Goal: Task Accomplishment & Management: Manage account settings

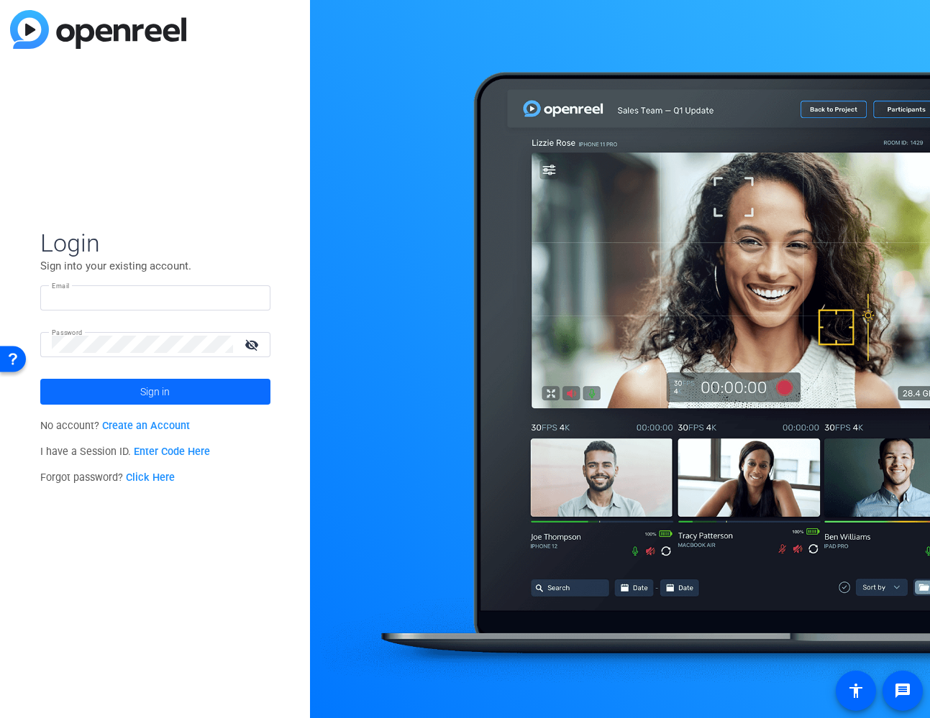
type input "[EMAIL_ADDRESS][DOMAIN_NAME]"
click at [220, 393] on span at bounding box center [155, 392] width 230 height 35
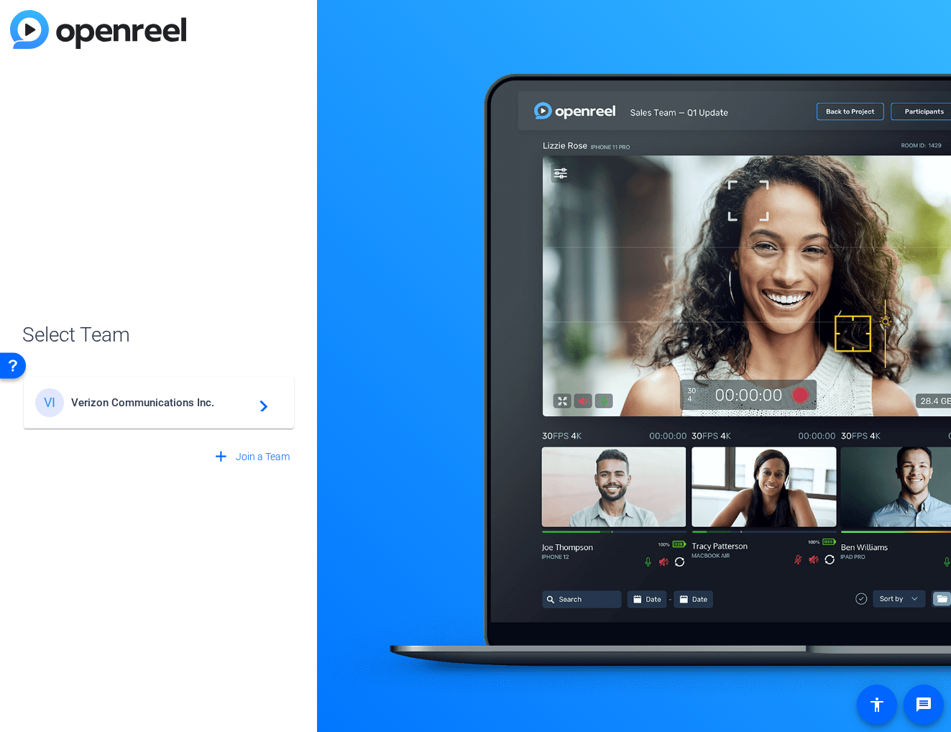
click at [244, 412] on div "VI Verizon Communications Inc. navigate_next" at bounding box center [158, 402] width 247 height 29
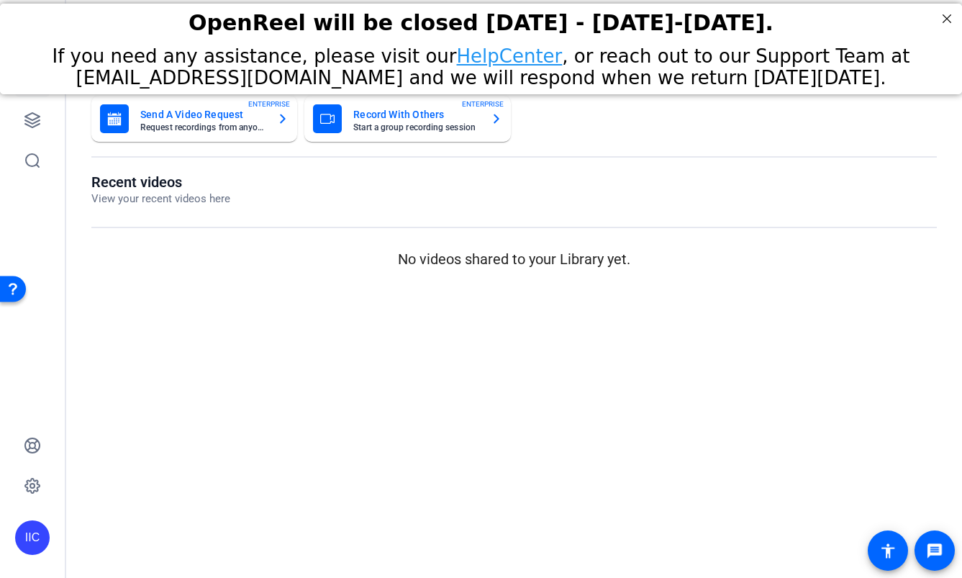
click at [526, 58] on link "HelpCenter" at bounding box center [510, 56] width 106 height 22
click at [891, 50] on div "If you need any assistance, please visit our HelpCenter , or reach out to our S…" at bounding box center [481, 66] width 926 height 43
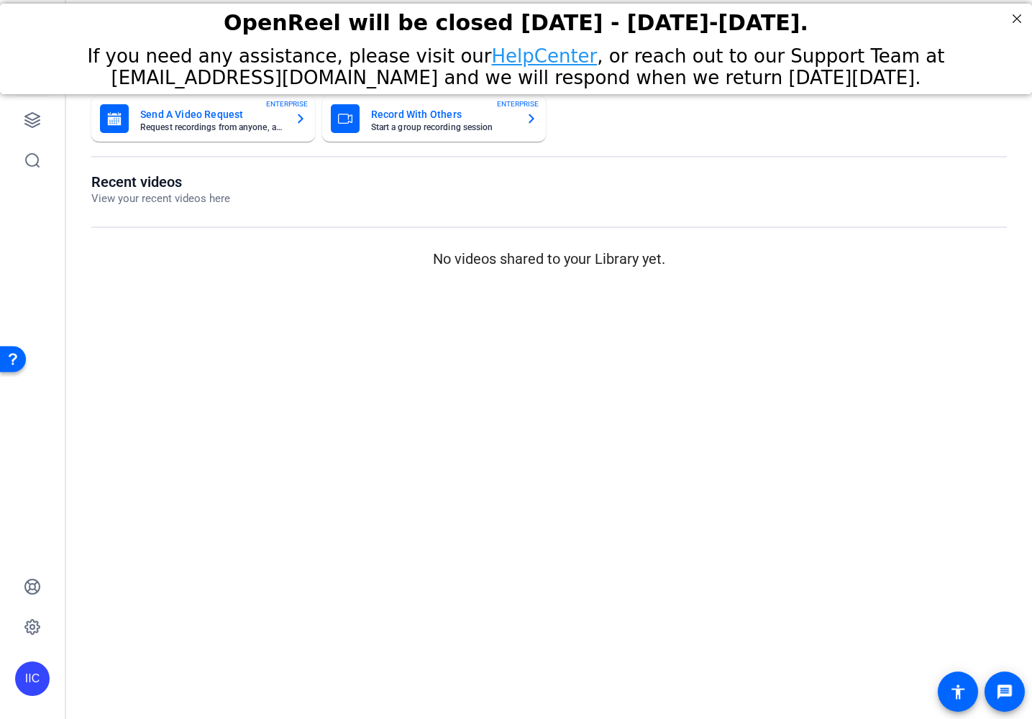
click at [492, 60] on link "HelpCenter" at bounding box center [545, 56] width 106 height 22
click at [40, 120] on icon at bounding box center [32, 119] width 17 height 17
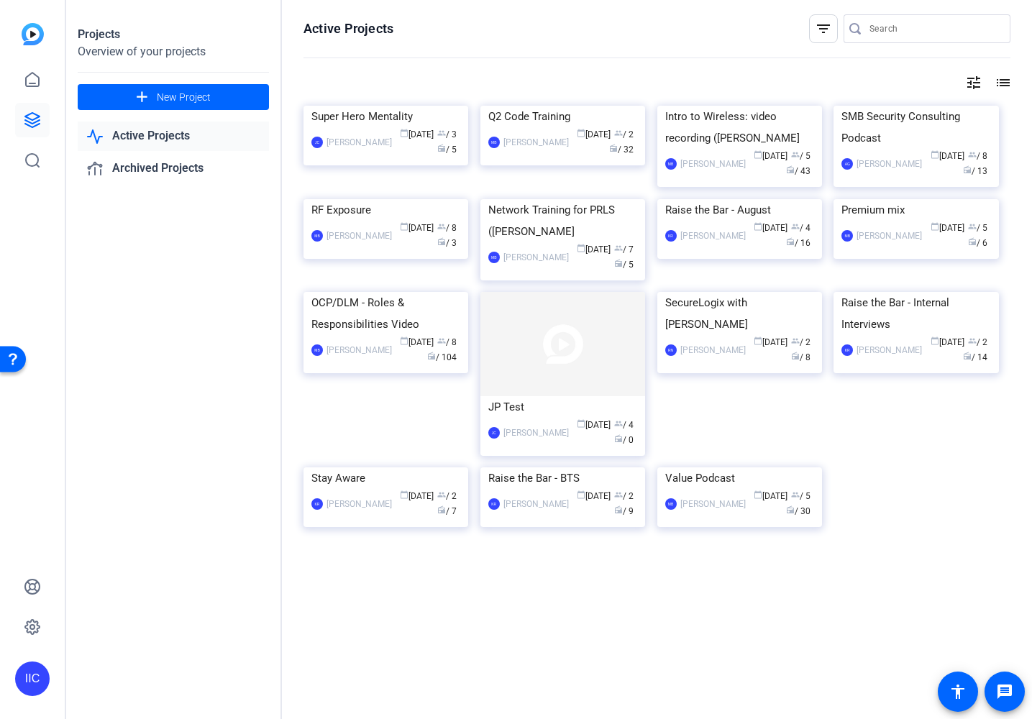
click at [33, 675] on div "IIC" at bounding box center [32, 679] width 35 height 35
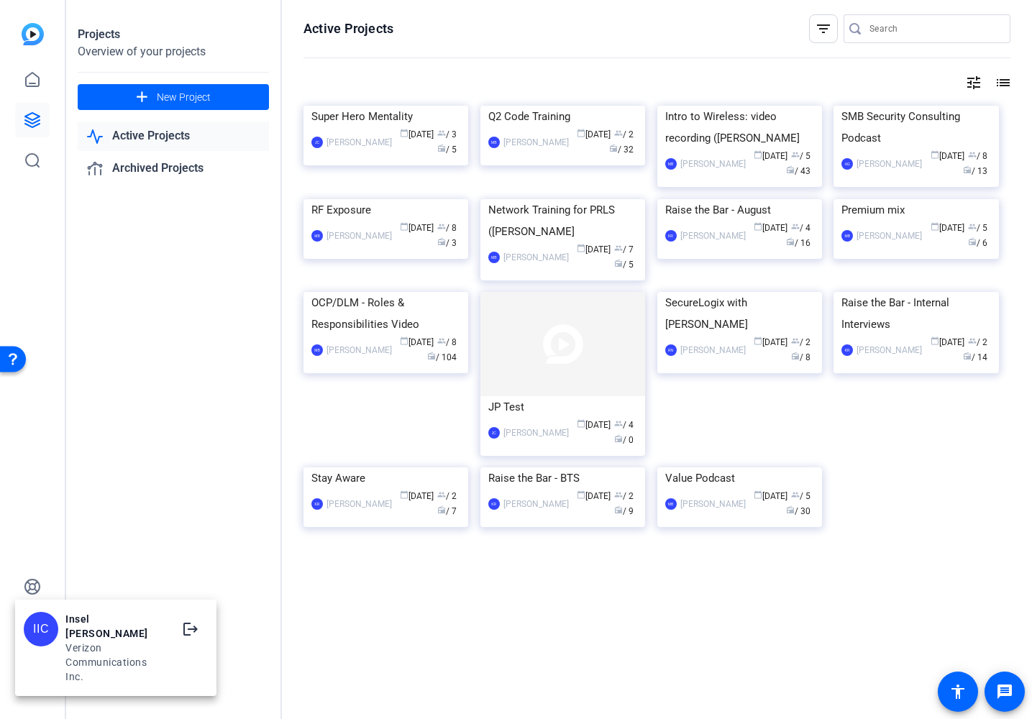
drag, startPoint x: 110, startPoint y: 537, endPoint x: 47, endPoint y: 610, distance: 96.3
click at [110, 537] on div at bounding box center [516, 359] width 1032 height 719
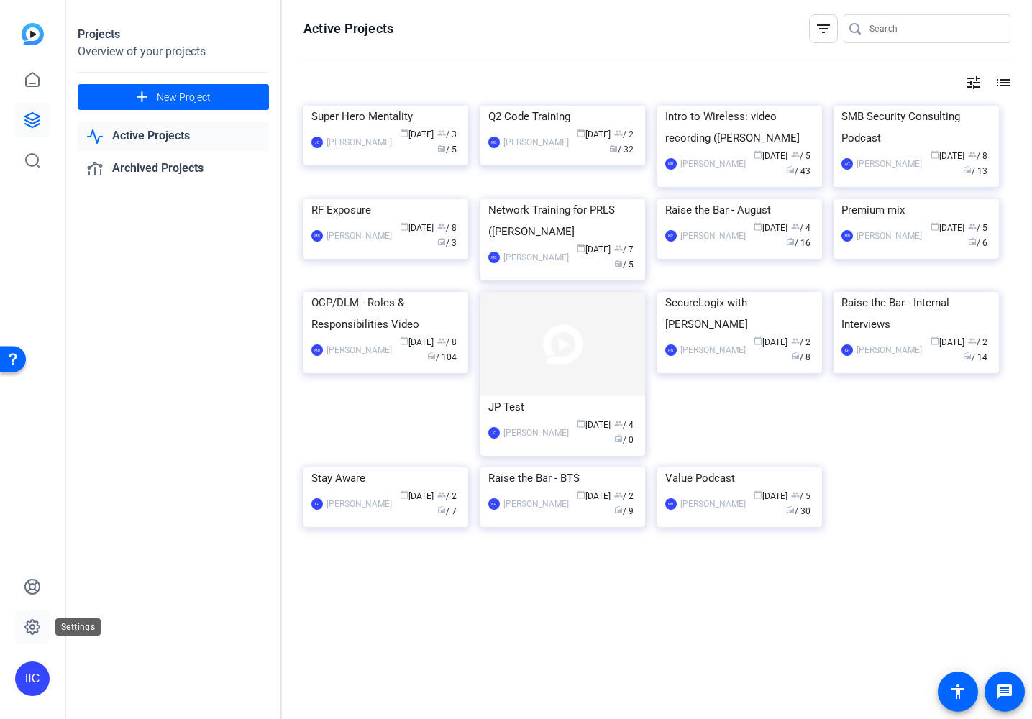
click at [31, 624] on icon at bounding box center [32, 627] width 17 height 17
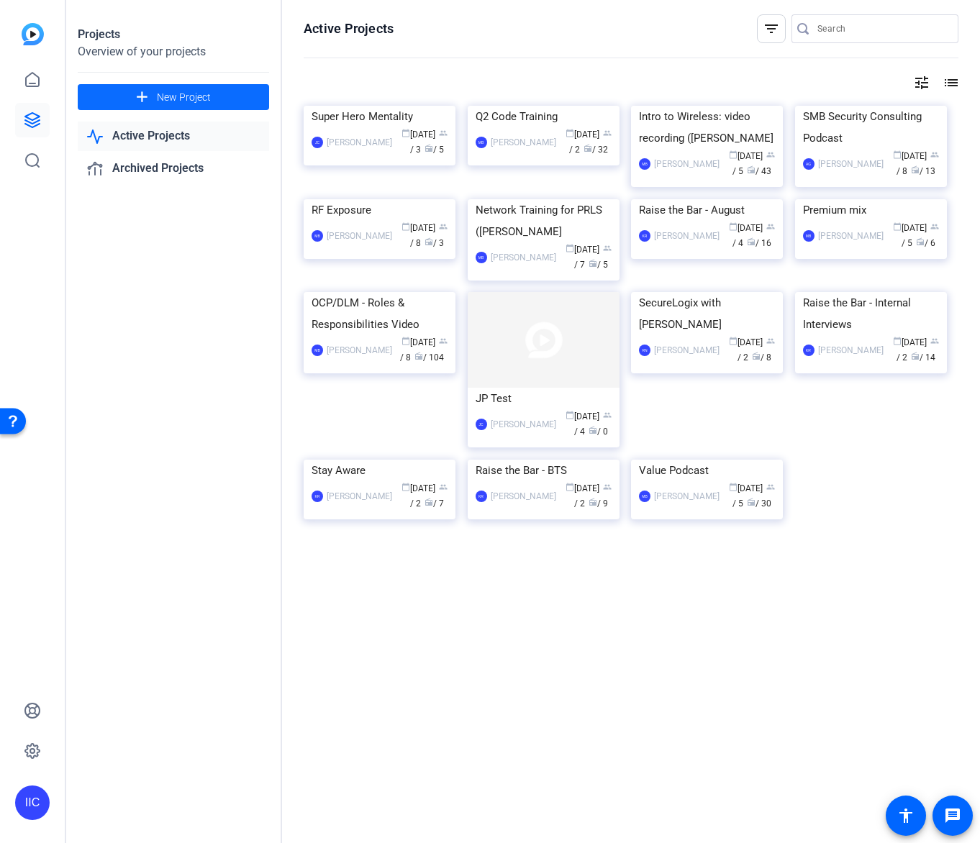
click at [156, 100] on span at bounding box center [173, 97] width 191 height 35
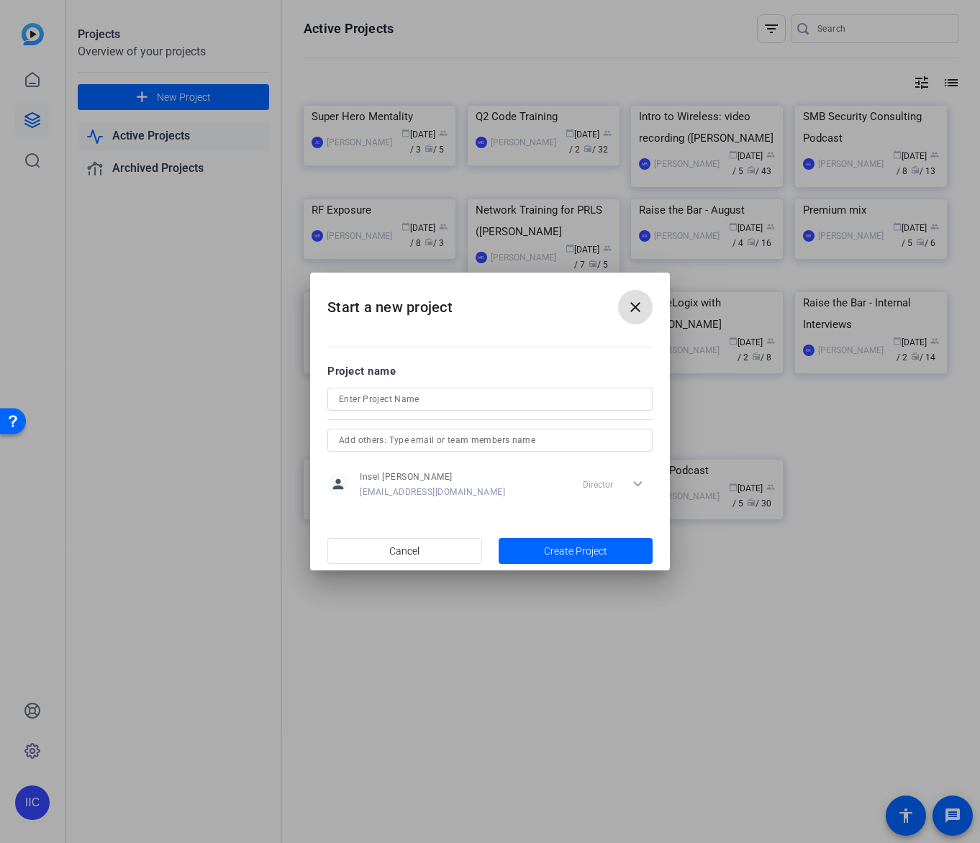
click at [560, 396] on input at bounding box center [490, 399] width 302 height 17
type input "Value Agency"
click at [581, 551] on span "Create Project" at bounding box center [575, 551] width 63 height 15
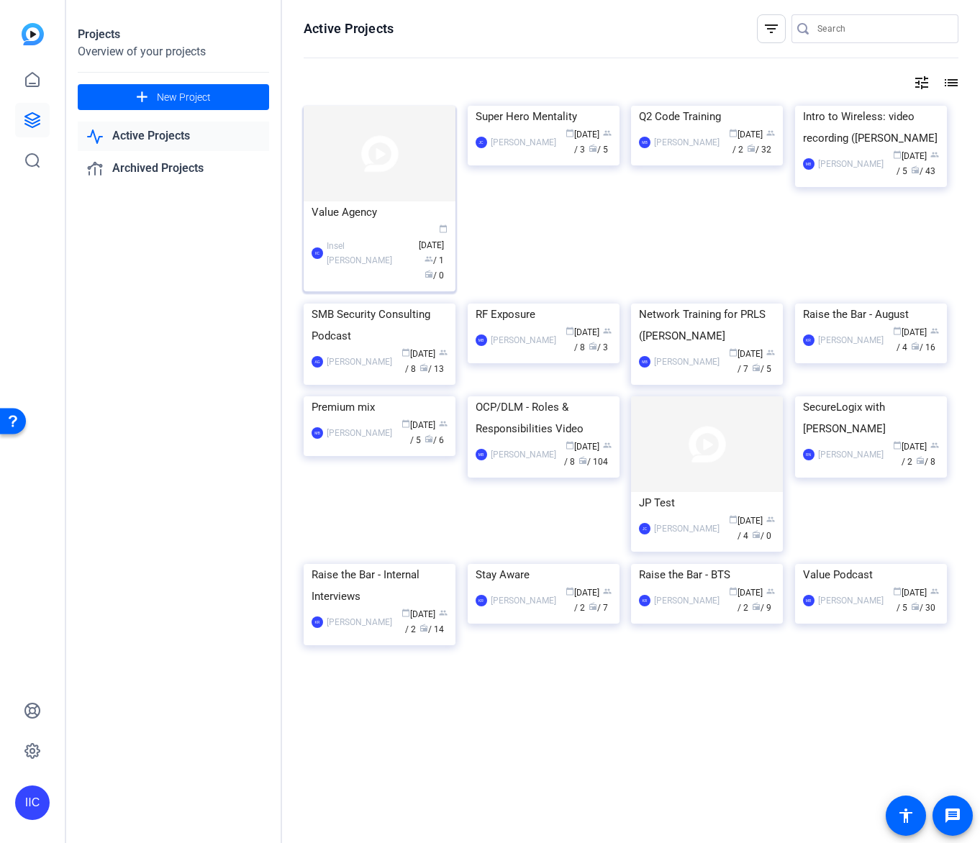
click at [355, 242] on div "Insel [PERSON_NAME]" at bounding box center [369, 253] width 85 height 29
